Goal: Task Accomplishment & Management: Complete application form

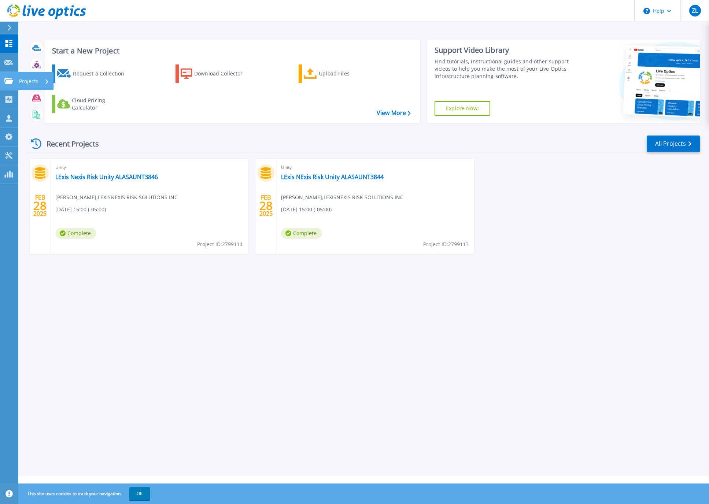
click at [7, 86] on link "Projects Projects" at bounding box center [9, 81] width 18 height 19
click at [169, 125] on div "Start a New Project Request a Collection Download Collector Upload Files Cloud …" at bounding box center [364, 81] width 672 height 95
click at [124, 77] on div "Request a Collection" at bounding box center [102, 73] width 59 height 15
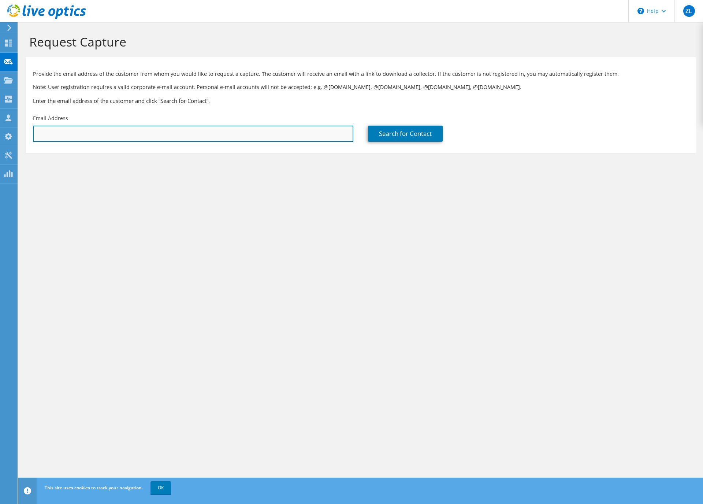
click at [106, 128] on input "text" at bounding box center [193, 134] width 321 height 16
click at [248, 133] on input "text" at bounding box center [193, 134] width 321 height 16
paste input "michael.costello@cumberland.com"
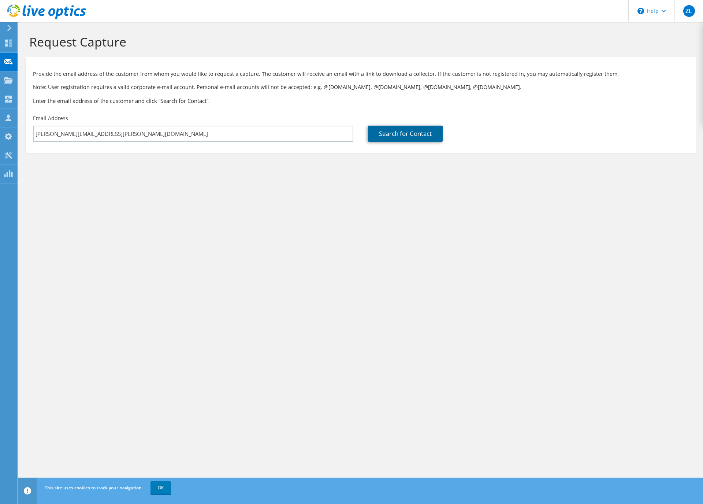
click at [397, 136] on link "Search for Contact" at bounding box center [405, 134] width 75 height 16
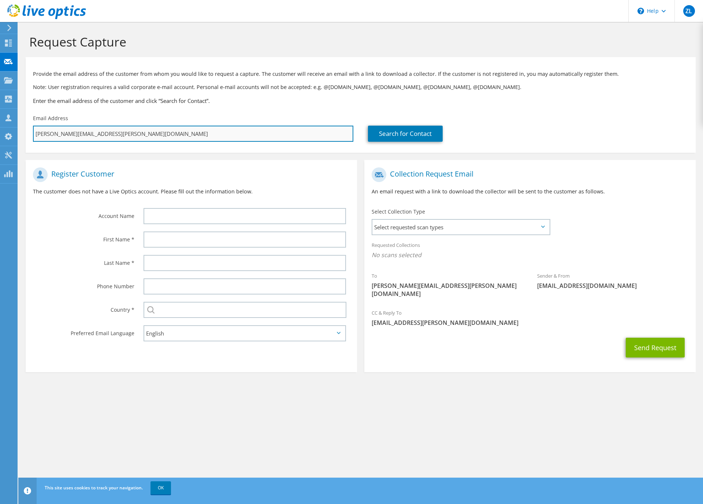
click at [190, 136] on input "michael.costello@cumberland.com" at bounding box center [193, 134] width 321 height 16
paste input "rod.holmes@burgesspigment"
type input "[EMAIL_ADDRESS][PERSON_NAME][DOMAIN_NAME]"
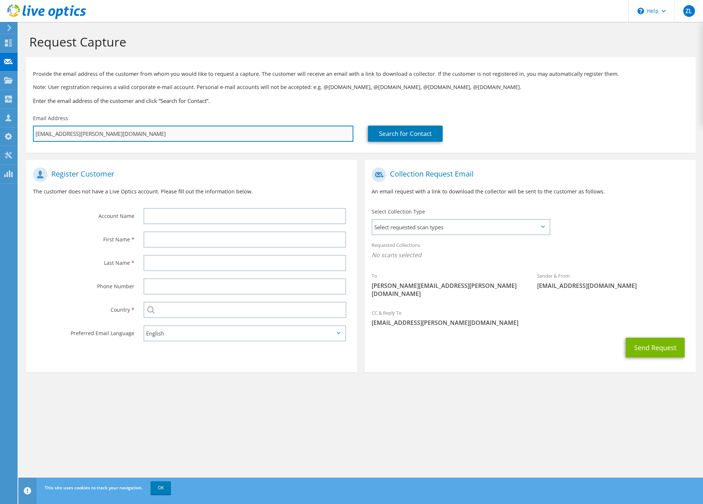
type input "Select"
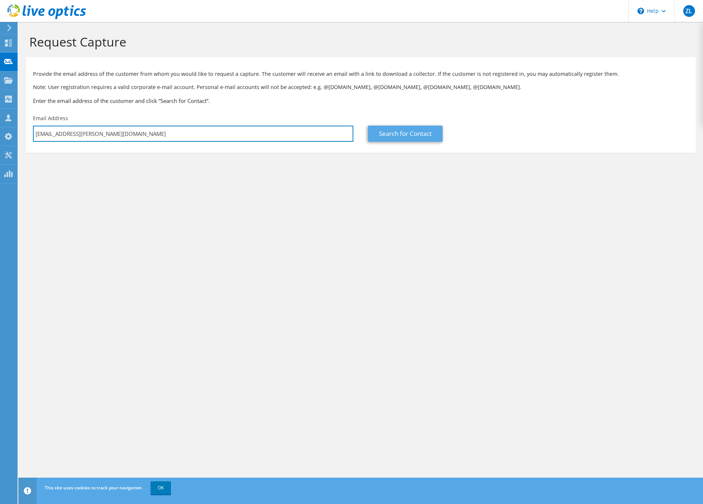
type input "[EMAIL_ADDRESS][PERSON_NAME][DOMAIN_NAME]"
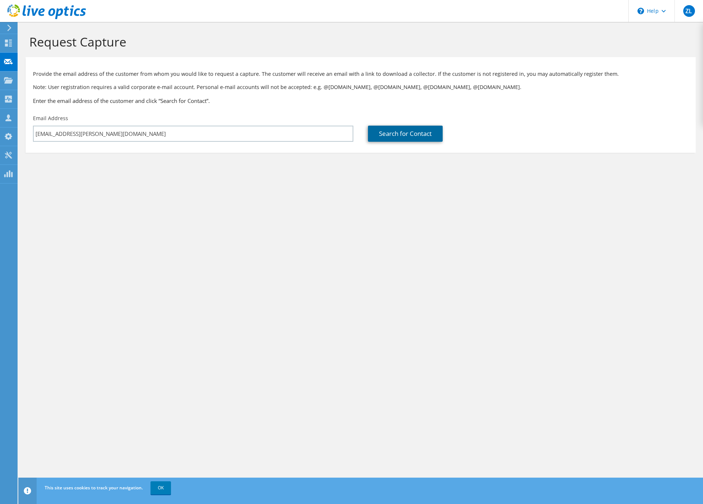
click at [408, 135] on link "Search for Contact" at bounding box center [405, 134] width 75 height 16
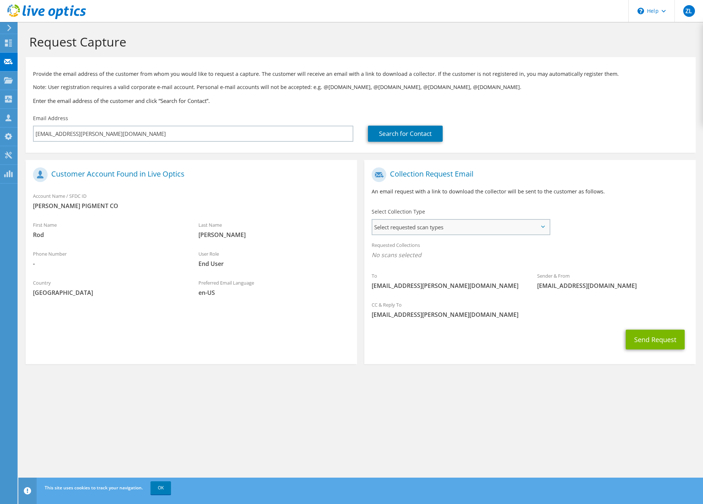
click at [500, 225] on span "Select requested scan types" at bounding box center [461, 227] width 177 height 15
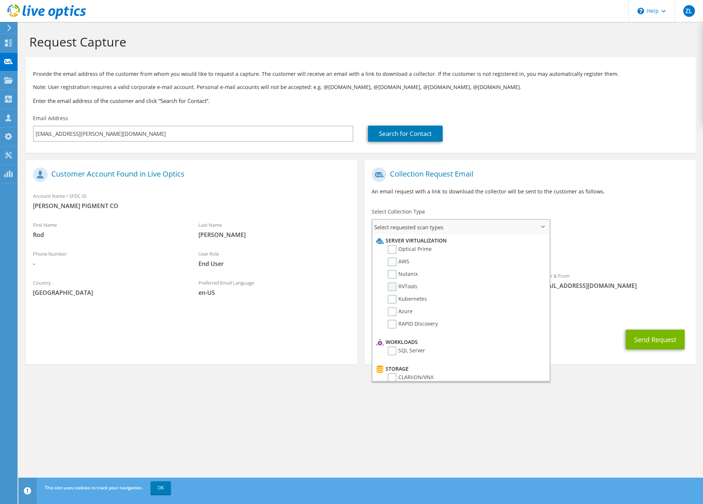
click at [391, 287] on label "RVTools" at bounding box center [403, 286] width 30 height 9
click at [0, 0] on input "RVTools" at bounding box center [0, 0] width 0 height 0
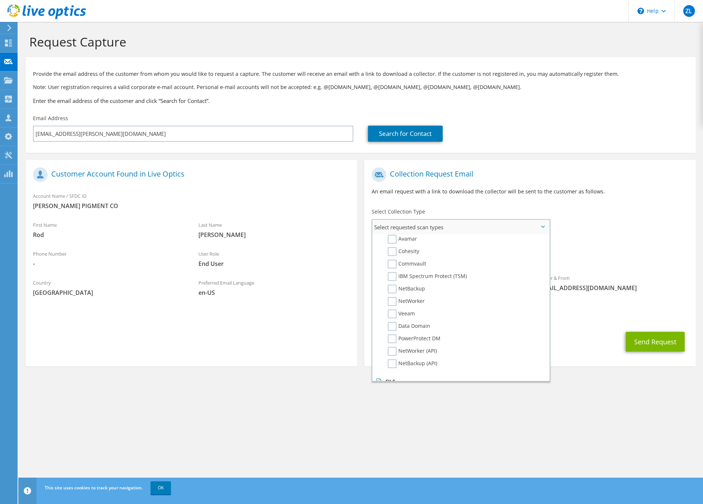
scroll to position [326, 0]
click at [396, 315] on label "Veeam" at bounding box center [401, 315] width 27 height 9
click at [0, 0] on input "Veeam" at bounding box center [0, 0] width 0 height 0
click at [391, 289] on label "NetBackup" at bounding box center [406, 290] width 37 height 9
click at [0, 0] on input "NetBackup" at bounding box center [0, 0] width 0 height 0
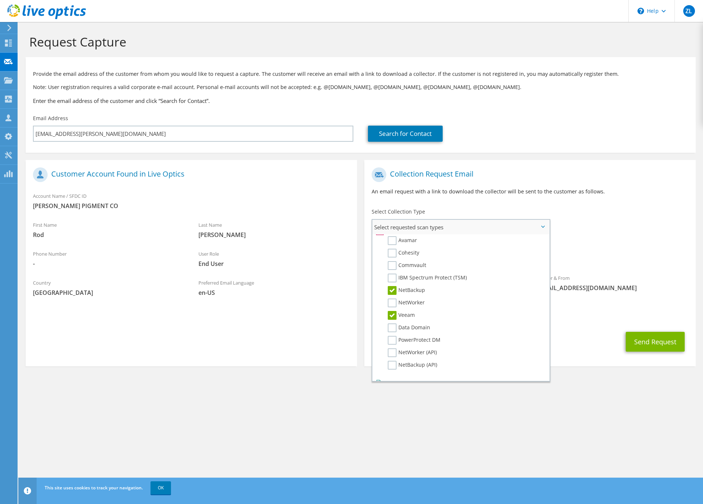
click at [391, 289] on label "NetBackup" at bounding box center [406, 290] width 37 height 9
click at [0, 0] on input "NetBackup" at bounding box center [0, 0] width 0 height 0
click at [389, 345] on label "NetApp" at bounding box center [402, 345] width 29 height 9
click at [0, 0] on input "NetApp" at bounding box center [0, 0] width 0 height 0
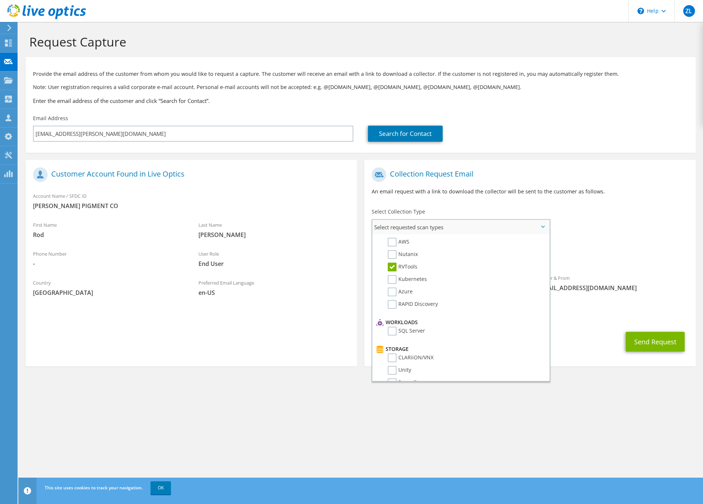
scroll to position [0, 0]
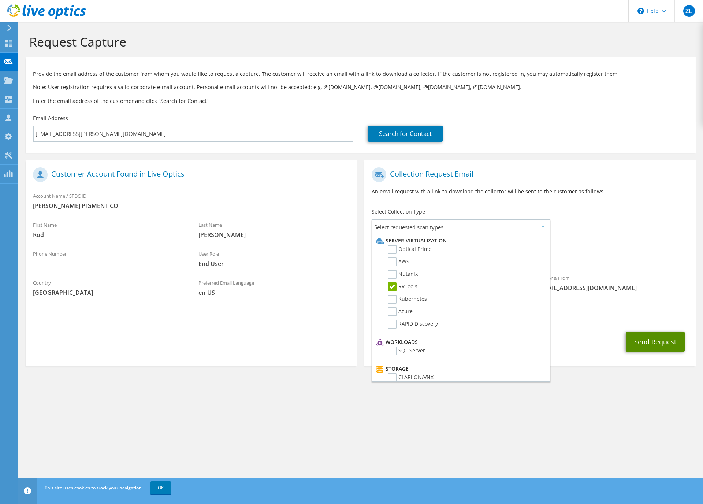
click at [659, 338] on button "Send Request" at bounding box center [655, 342] width 59 height 20
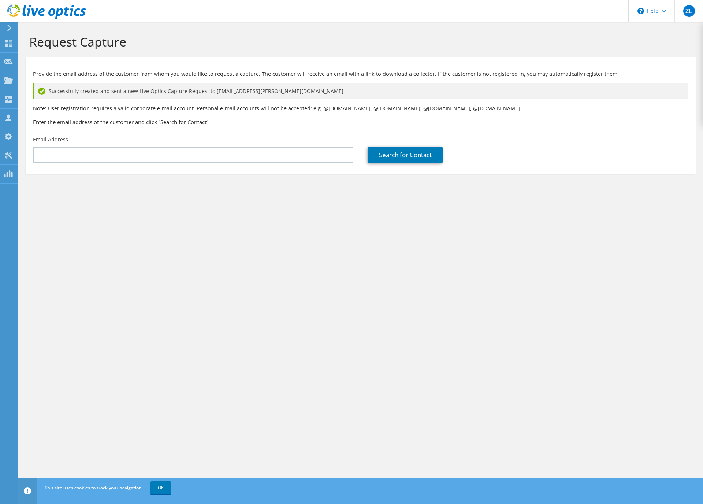
click at [41, 16] on icon at bounding box center [46, 11] width 79 height 15
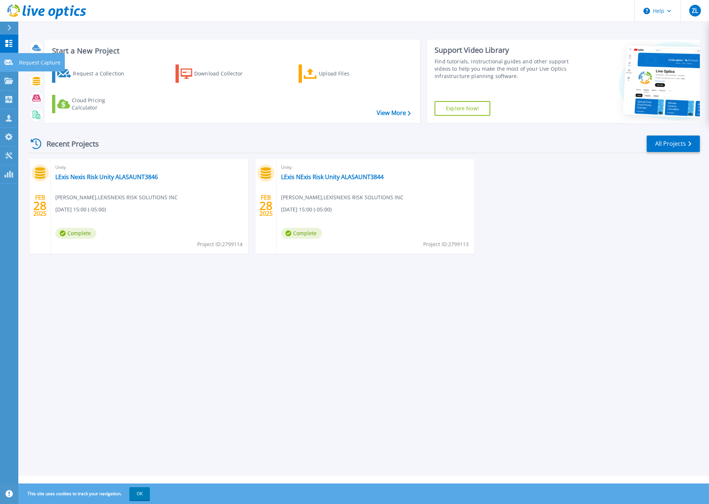
click at [16, 59] on link "Request Capture Request Capture" at bounding box center [9, 62] width 18 height 19
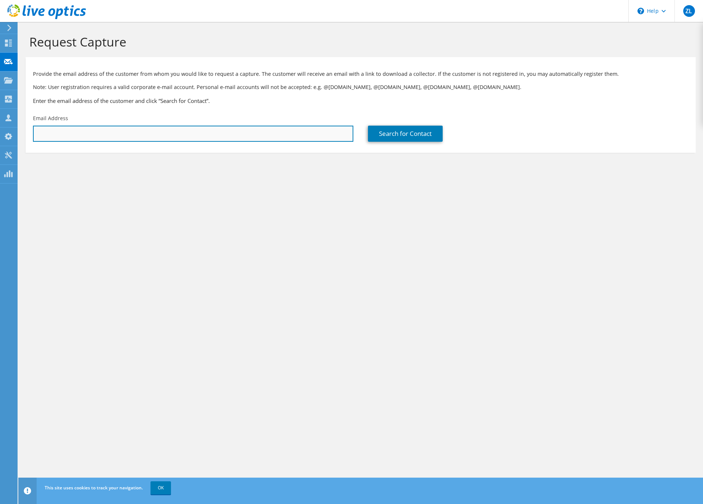
click at [210, 130] on input "text" at bounding box center [193, 134] width 321 height 16
click at [235, 137] on input "text" at bounding box center [193, 134] width 321 height 16
paste input "[EMAIL_ADDRESS][PERSON_NAME][DOMAIN_NAME]"
type input "[EMAIL_ADDRESS][PERSON_NAME][DOMAIN_NAME]"
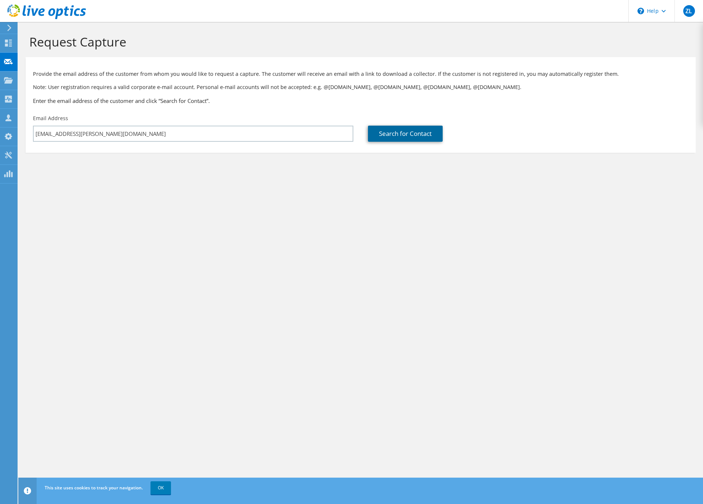
click at [411, 131] on link "Search for Contact" at bounding box center [405, 134] width 75 height 16
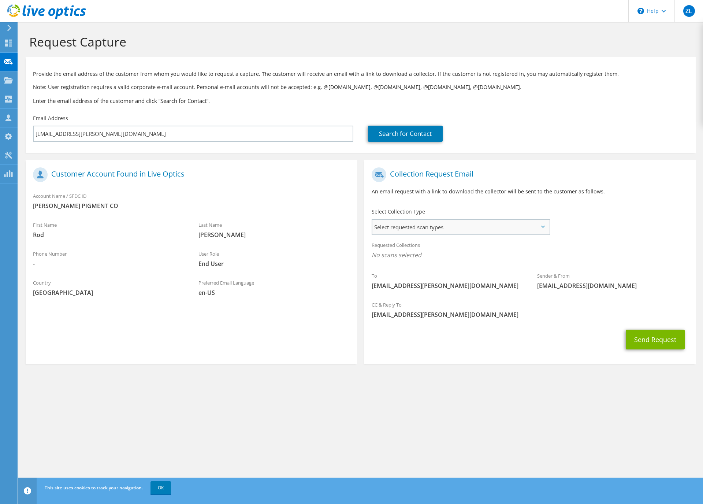
click at [490, 230] on span "Select requested scan types" at bounding box center [461, 227] width 177 height 15
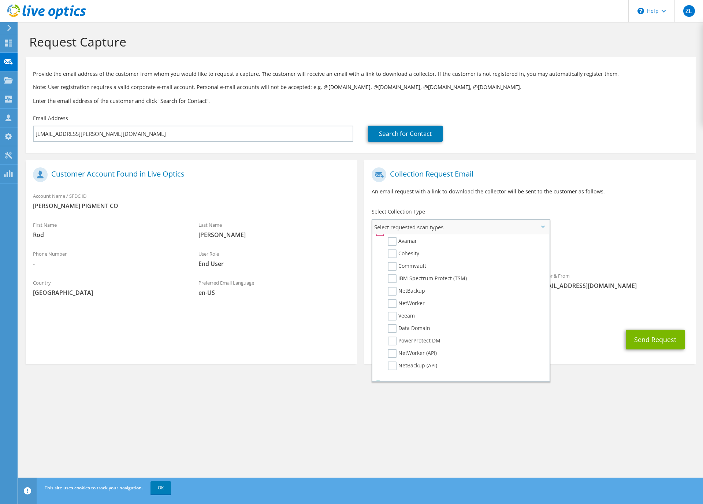
scroll to position [348, 0]
drag, startPoint x: 549, startPoint y: 241, endPoint x: 548, endPoint y: 353, distance: 111.8
click at [544, 352] on div "Select requested scan types Server Virtualization Optical Prime AWS Nutanix SC" at bounding box center [461, 300] width 179 height 163
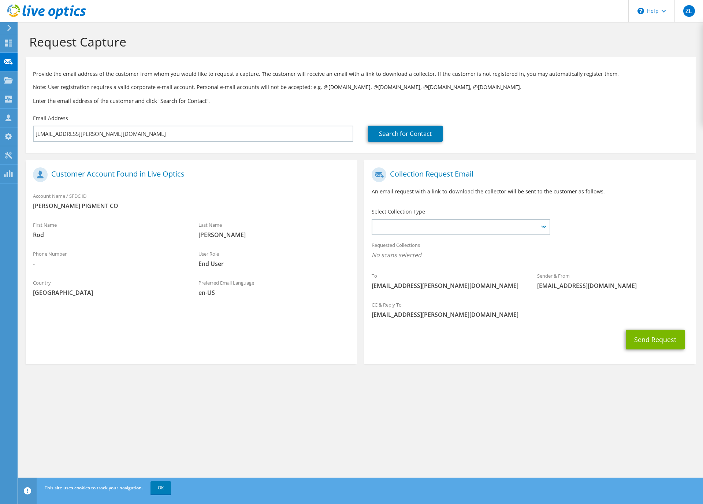
click at [594, 322] on div "CC & Reply To [EMAIL_ADDRESS][PERSON_NAME][DOMAIN_NAME]" at bounding box center [531, 309] width 332 height 25
click at [543, 232] on span "Server Virtualization Optical Prime AWS Nutanix RVTools Kubernetes Azure SQL Se…" at bounding box center [461, 227] width 177 height 15
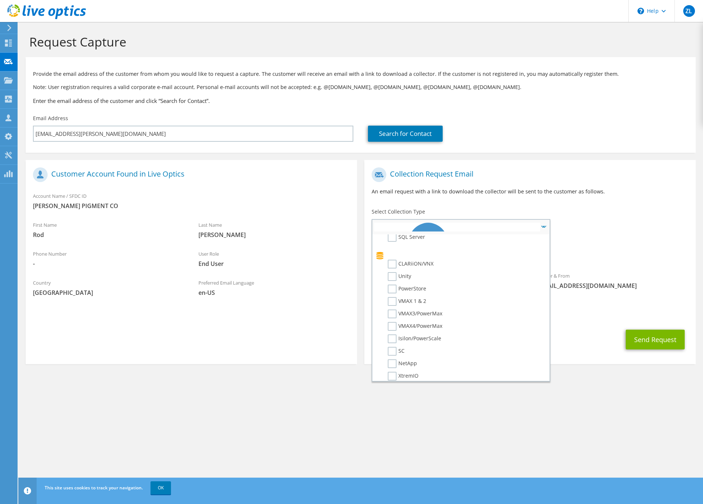
scroll to position [0, 0]
click at [400, 249] on label "Optical Prime" at bounding box center [410, 249] width 44 height 9
click at [0, 0] on input "Optical Prime" at bounding box center [0, 0] width 0 height 0
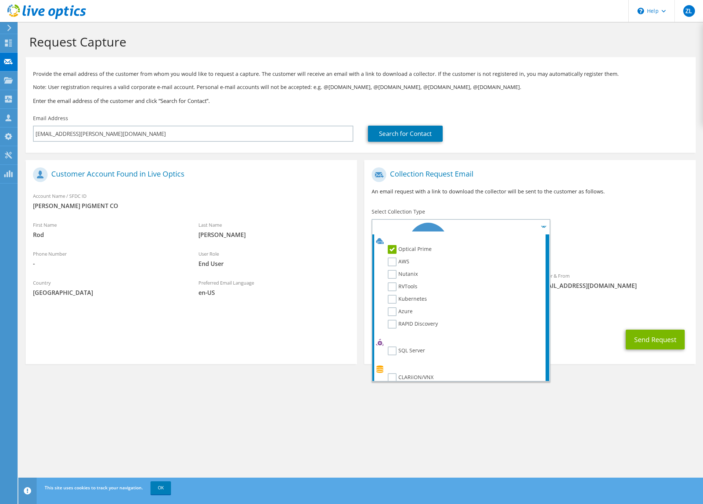
click at [652, 214] on div "To [EMAIL_ADDRESS][PERSON_NAME][DOMAIN_NAME] Sender & From [EMAIL_ADDRESS][DOMA…" at bounding box center [531, 230] width 332 height 133
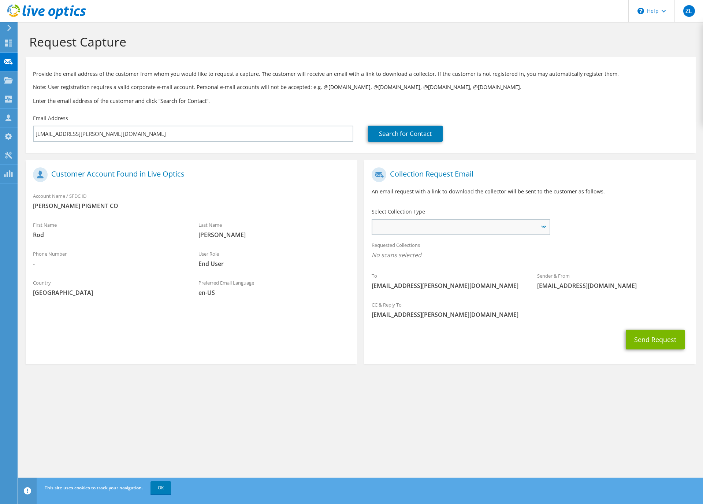
click at [536, 225] on span "Server Virtualization Optical Prime AWS Nutanix RVTools Kubernetes Azure SQL Se…" at bounding box center [457, 227] width 166 height 9
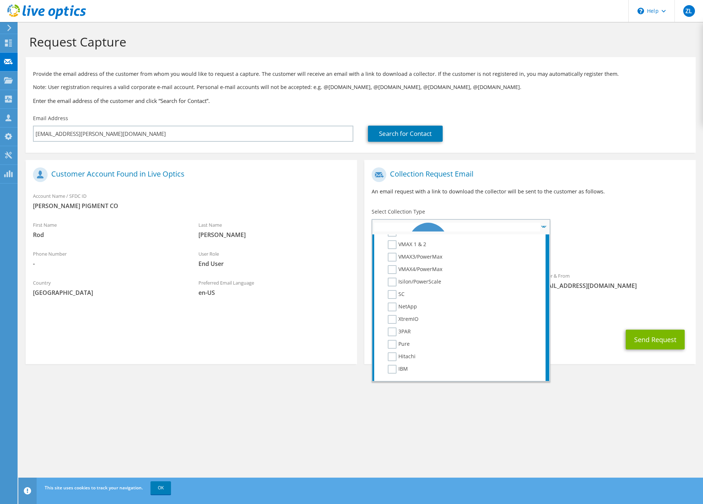
scroll to position [172, 0]
click at [392, 308] on label "NetApp" at bounding box center [402, 305] width 29 height 9
click at [0, 0] on input "NetApp" at bounding box center [0, 0] width 0 height 0
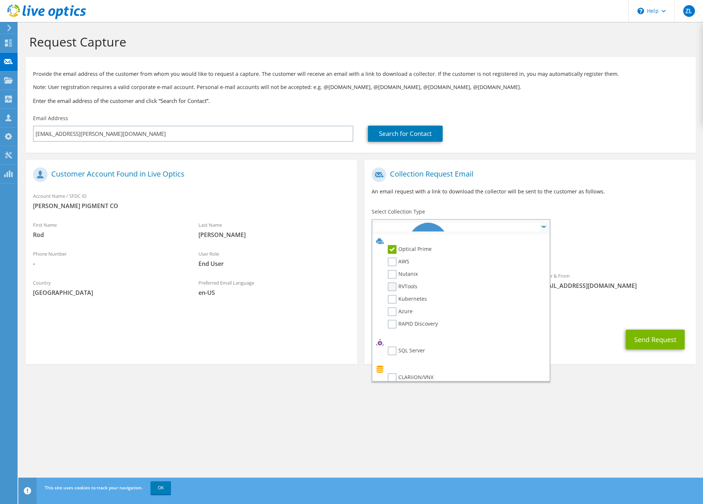
click at [392, 287] on label "RVTools" at bounding box center [403, 286] width 30 height 9
click at [0, 0] on input "RVTools" at bounding box center [0, 0] width 0 height 0
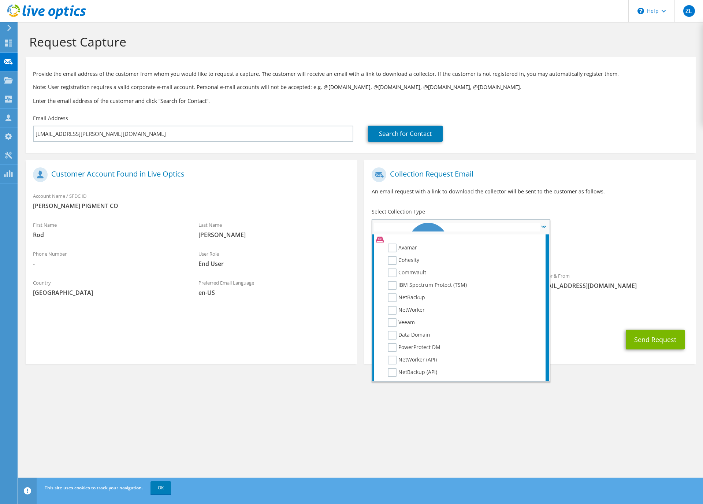
scroll to position [321, 0]
click at [388, 315] on li "NetWorker" at bounding box center [459, 310] width 171 height 12
click at [391, 316] on label "Veeam" at bounding box center [401, 320] width 27 height 9
click at [0, 0] on input "Veeam" at bounding box center [0, 0] width 0 height 0
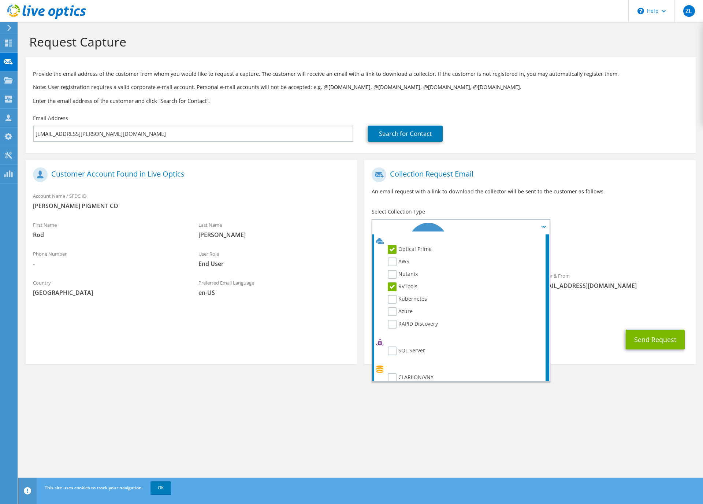
click at [625, 302] on div "CC & Reply To [EMAIL_ADDRESS][PERSON_NAME][DOMAIN_NAME]" at bounding box center [531, 309] width 332 height 25
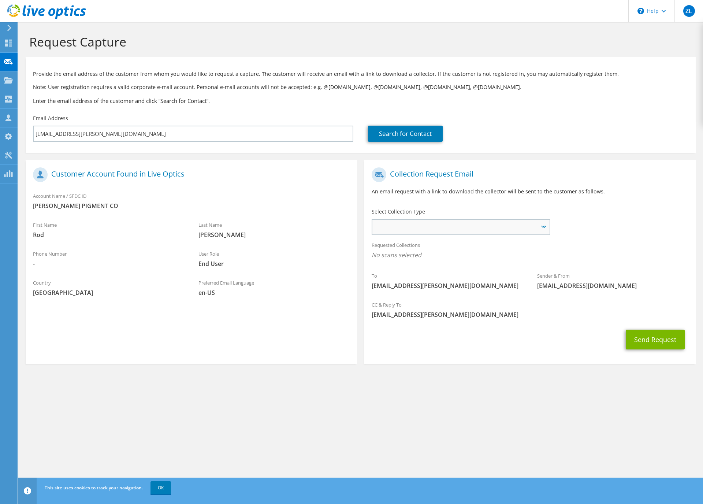
click at [532, 224] on span "Server Virtualization Optical Prime AWS Nutanix RVTools Kubernetes Azure SQL Se…" at bounding box center [457, 227] width 166 height 9
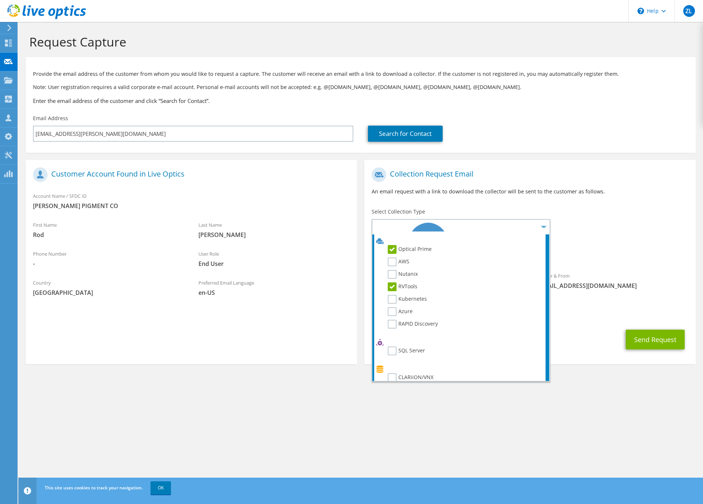
click at [642, 263] on div "Requested Collections No scans selected" at bounding box center [531, 250] width 332 height 27
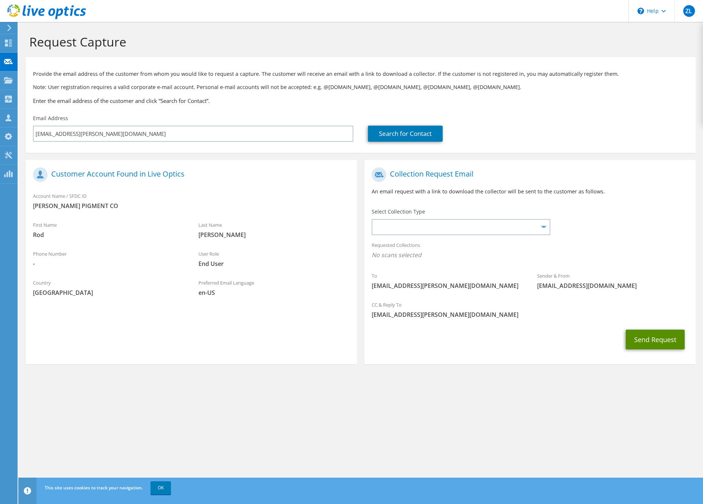
click at [654, 333] on button "Send Request" at bounding box center [655, 340] width 59 height 20
